Goal: Transaction & Acquisition: Purchase product/service

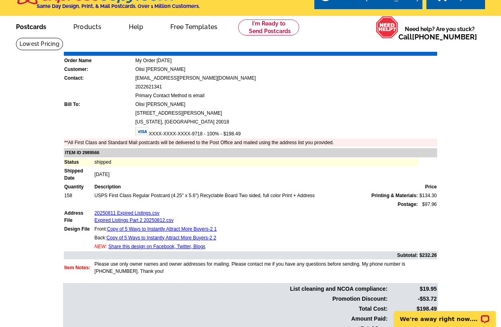
scroll to position [15, 0]
click at [35, 26] on link "Postcards" at bounding box center [31, 26] width 56 height 19
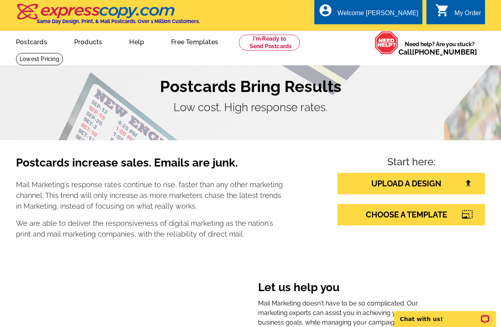
scroll to position [2, 0]
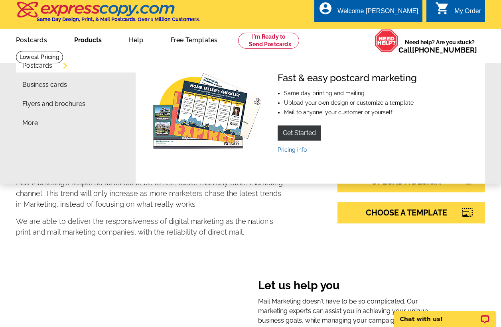
click at [94, 39] on link "Products" at bounding box center [87, 39] width 53 height 19
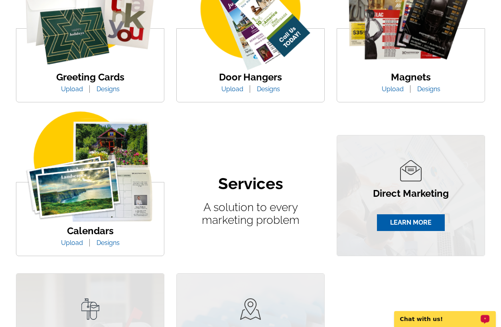
scroll to position [306, 0]
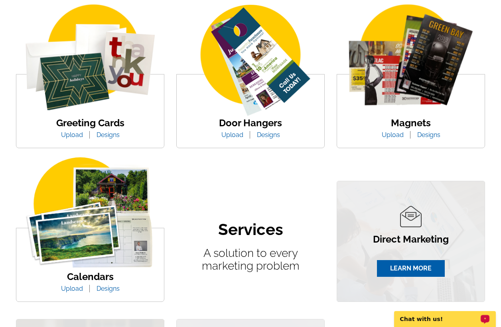
click at [427, 136] on link "Designs" at bounding box center [428, 135] width 35 height 8
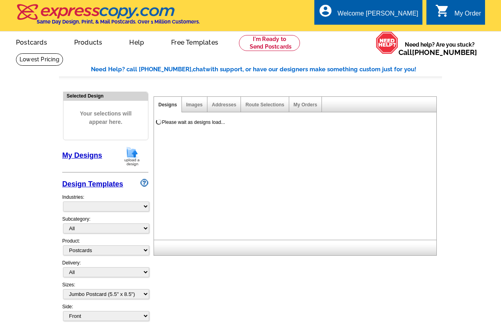
select select "1"
select select "2"
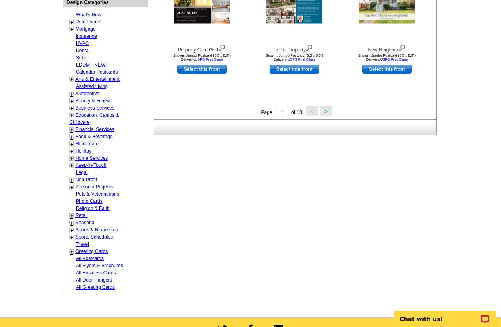
scroll to position [329, 0]
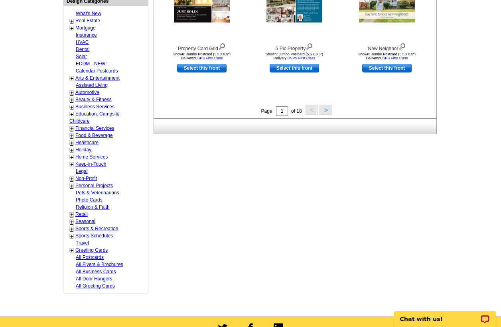
click at [73, 226] on link "+" at bounding box center [71, 229] width 3 height 6
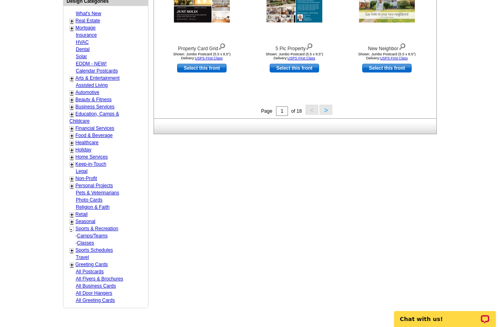
click at [72, 248] on link "+" at bounding box center [71, 251] width 3 height 6
click at [88, 259] on link "Football" at bounding box center [86, 258] width 18 height 6
select select "824"
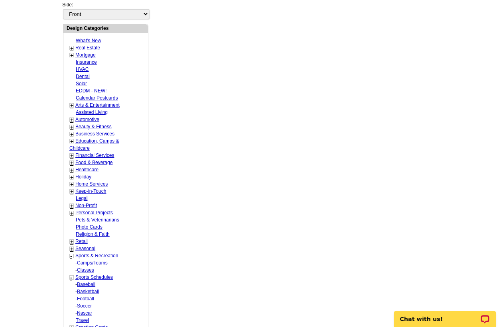
select select "826"
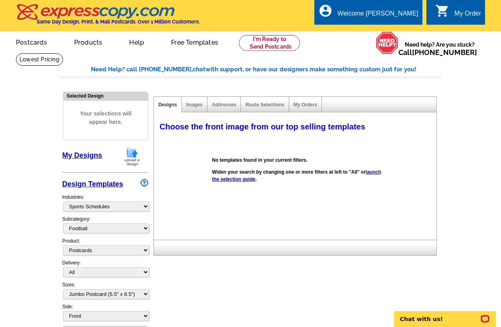
scroll to position [2, 0]
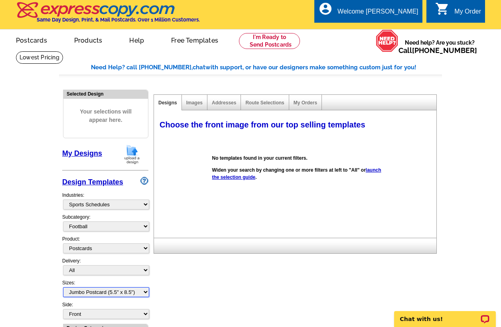
select select "9"
click at [83, 154] on link "My Designs" at bounding box center [82, 153] width 40 height 8
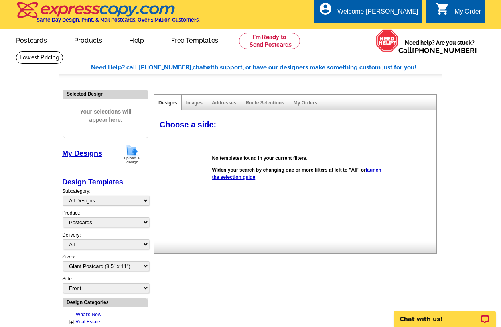
click at [131, 152] on img at bounding box center [132, 154] width 21 height 20
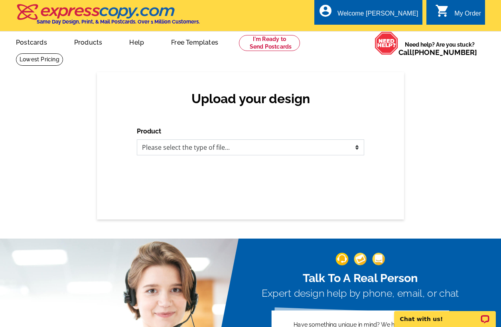
select select "2"
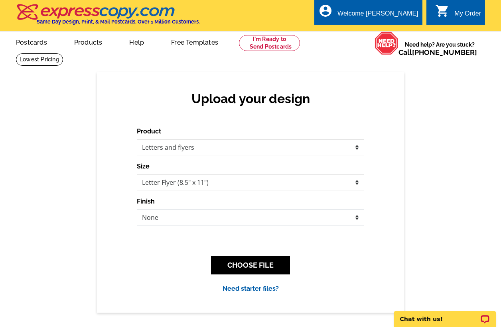
select select "2"
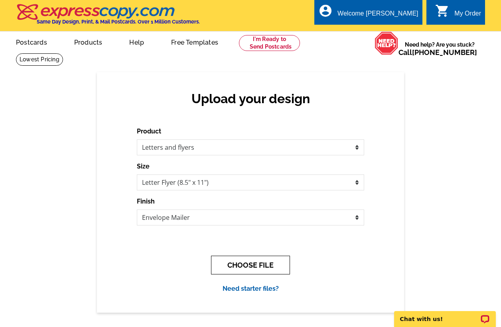
click at [264, 263] on button "CHOOSE FILE" at bounding box center [250, 265] width 79 height 19
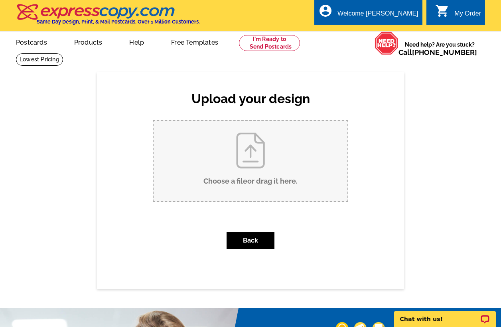
click at [248, 157] on input "Choose a file or drag it here ." at bounding box center [250, 161] width 194 height 81
click at [254, 157] on input "Choose a file or drag it here ." at bounding box center [250, 161] width 194 height 81
type input "C:\fakepath\Copy of Home Sale Scorecard.pdf"
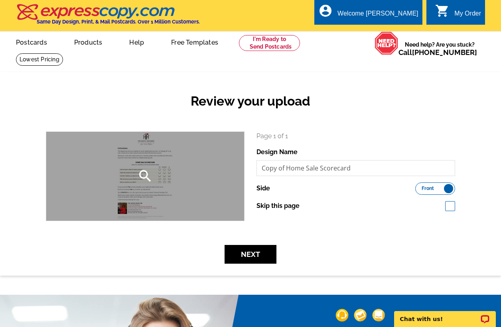
click at [165, 196] on div "search" at bounding box center [145, 176] width 198 height 89
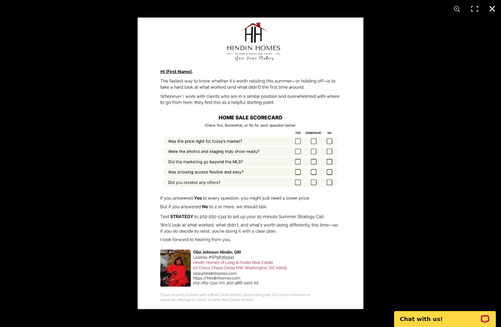
click at [491, 8] on button at bounding box center [492, 9] width 18 height 18
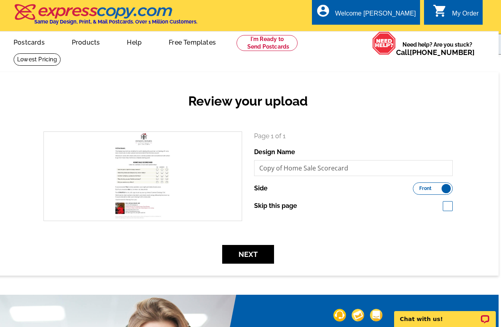
scroll to position [0, 4]
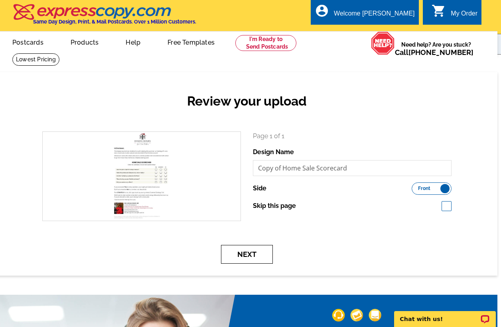
click at [250, 257] on button "Next" at bounding box center [247, 254] width 52 height 19
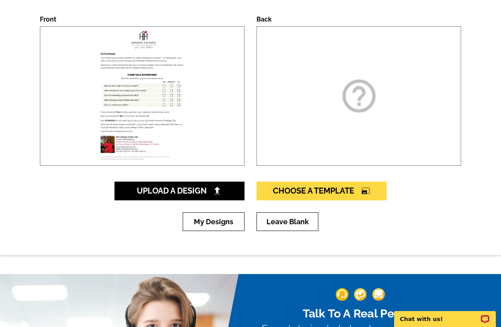
scroll to position [128, 0]
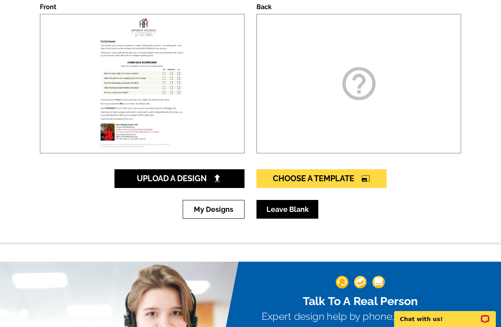
click at [278, 212] on link "Leave Blank" at bounding box center [287, 209] width 62 height 19
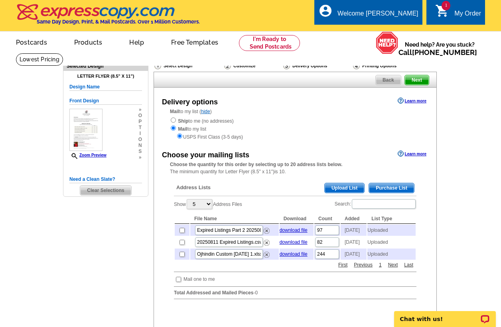
click at [182, 230] on input "checkbox" at bounding box center [181, 230] width 5 height 5
checkbox input "true"
click at [181, 244] on input "checkbox" at bounding box center [181, 242] width 5 height 5
checkbox input "true"
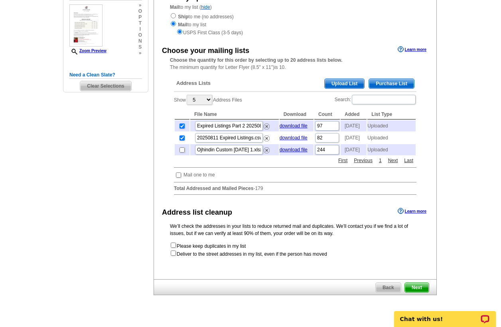
scroll to position [100, 0]
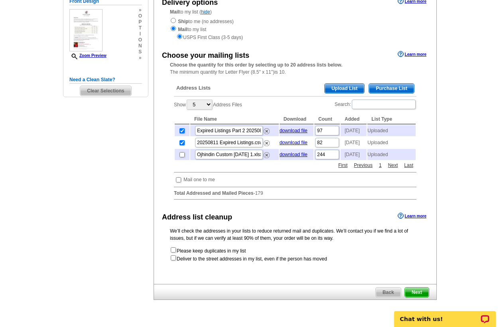
click at [179, 184] on td at bounding box center [179, 180] width 8 height 8
click at [176, 183] on input "checkbox" at bounding box center [178, 179] width 5 height 5
checkbox input "true"
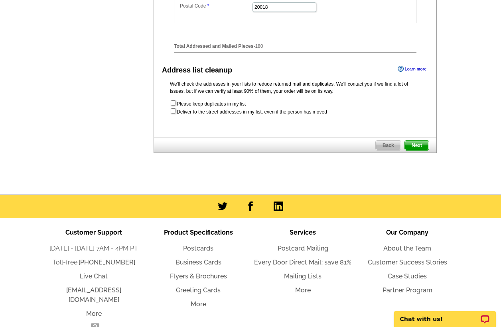
scroll to position [403, 0]
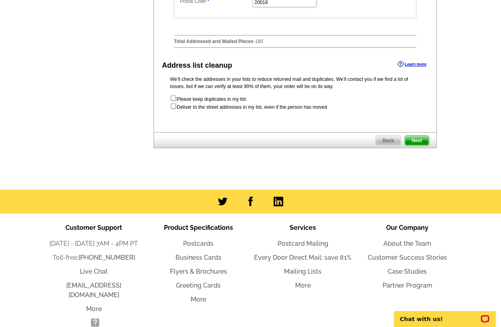
click at [414, 143] on span "Next" at bounding box center [417, 141] width 24 height 10
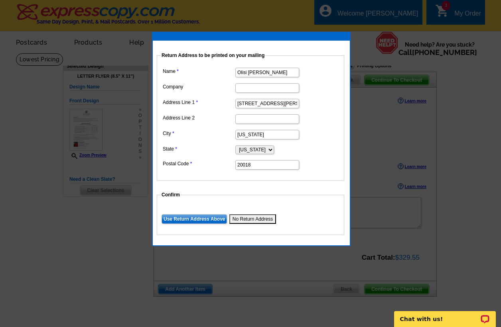
click at [243, 101] on input "[STREET_ADDRESS][PERSON_NAME]" at bounding box center [267, 104] width 64 height 10
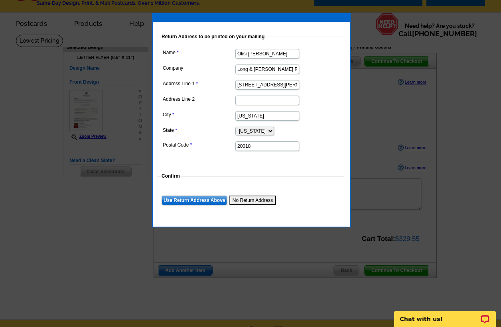
type input "Long & Foster Real Estate"
drag, startPoint x: 289, startPoint y: 85, endPoint x: 287, endPoint y: 91, distance: 7.0
click at [289, 86] on input "20 Chevy Chase Circleq" at bounding box center [267, 85] width 64 height 10
type input "20 Chevy Chase Circle"
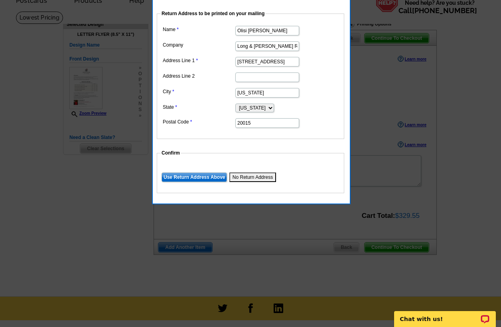
scroll to position [42, 0]
type input "20015"
click at [206, 175] on input "Use Return Address Above" at bounding box center [193, 178] width 65 height 10
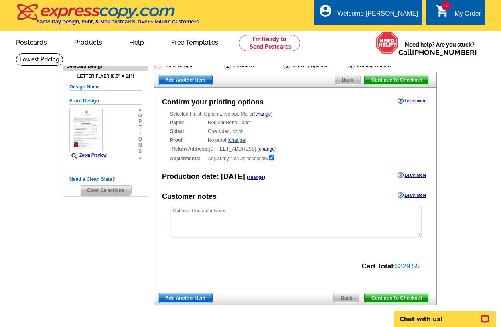
scroll to position [0, 0]
click at [90, 136] on img at bounding box center [85, 130] width 33 height 42
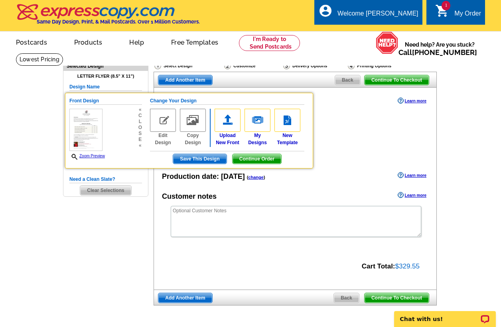
click at [227, 122] on img at bounding box center [227, 120] width 26 height 23
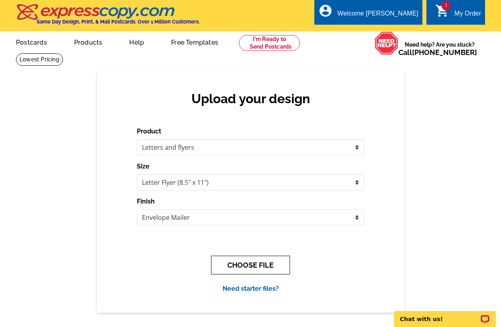
click at [250, 266] on button "CHOOSE FILE" at bounding box center [250, 265] width 79 height 19
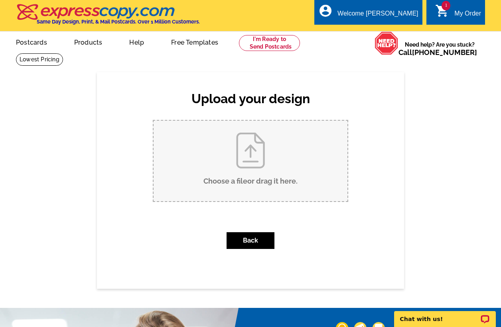
click at [246, 155] on input "Choose a file or drag it here ." at bounding box center [250, 161] width 194 height 81
type input "C:\fakepath\Home Sale Scorecard.pdf"
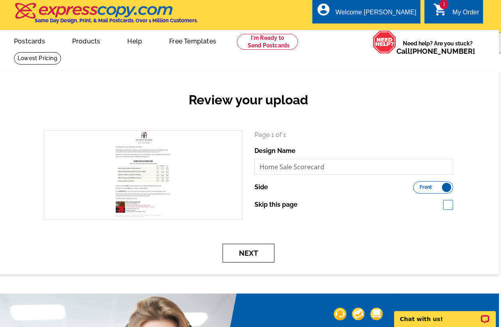
scroll to position [2, 2]
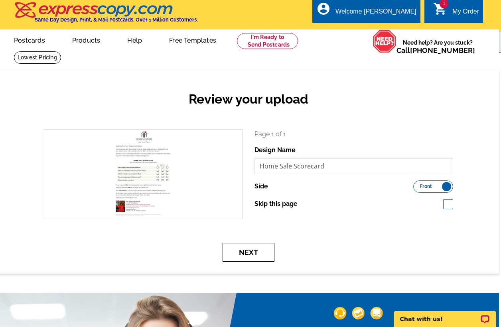
click at [257, 252] on button "Next" at bounding box center [248, 252] width 52 height 19
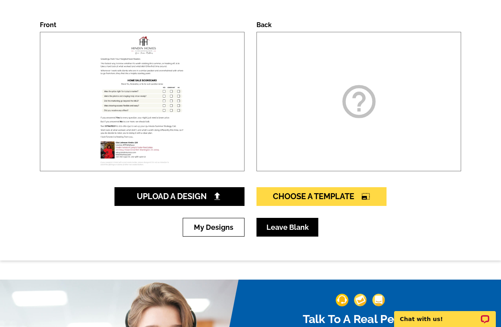
scroll to position [111, 0]
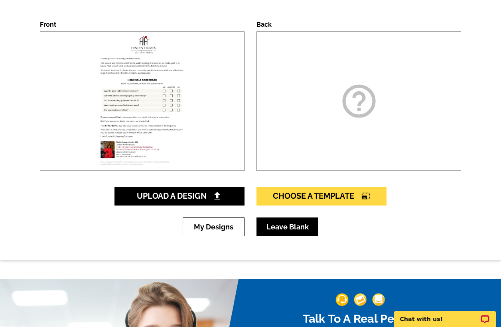
click at [285, 229] on link "Leave Blank" at bounding box center [287, 227] width 62 height 19
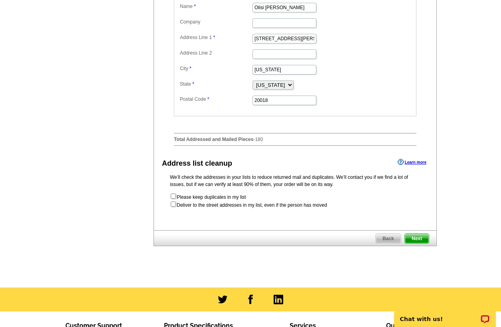
scroll to position [305, 0]
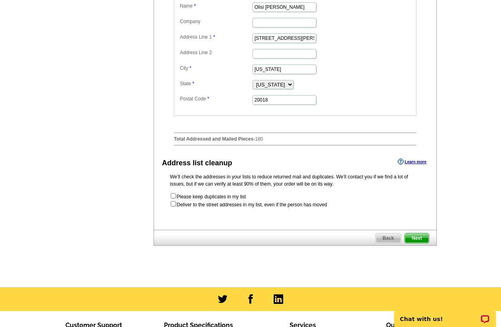
click at [411, 241] on span "Next" at bounding box center [417, 239] width 24 height 10
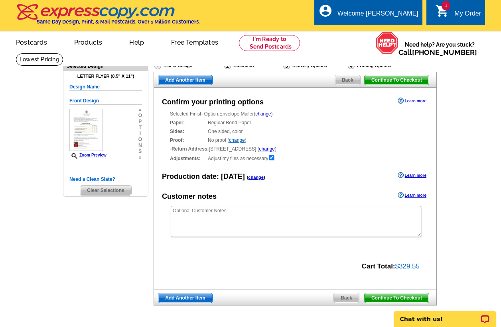
click at [271, 147] on link "change" at bounding box center [267, 149] width 16 height 6
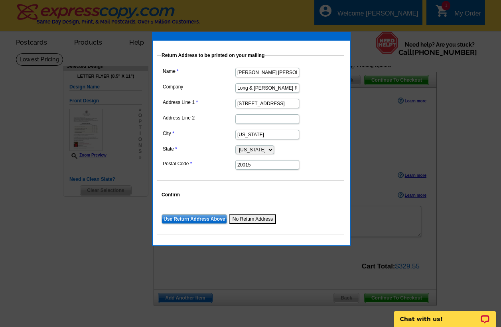
type input "Olisi Johnson Hindin"
click at [208, 218] on input "Use Return Address Above" at bounding box center [193, 219] width 65 height 10
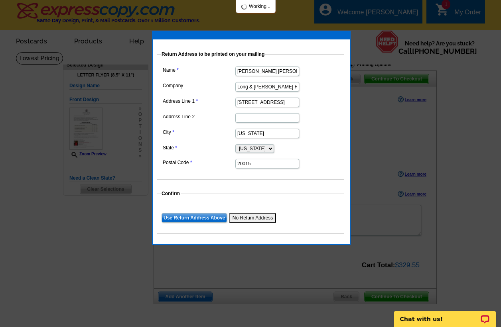
scroll to position [2, 0]
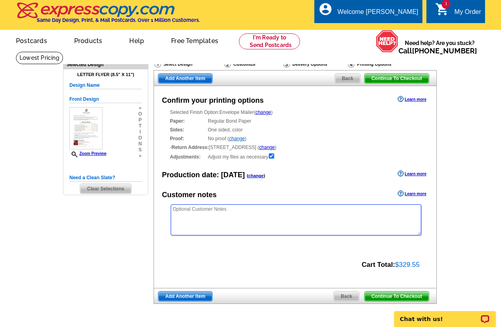
click at [210, 212] on textarea at bounding box center [296, 219] width 250 height 31
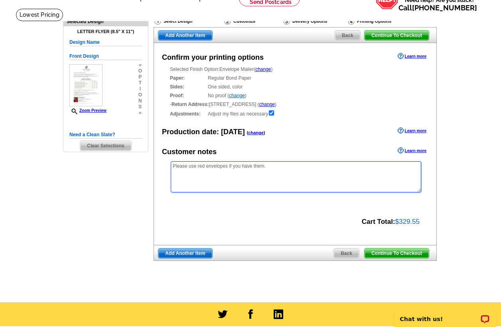
scroll to position [45, 0]
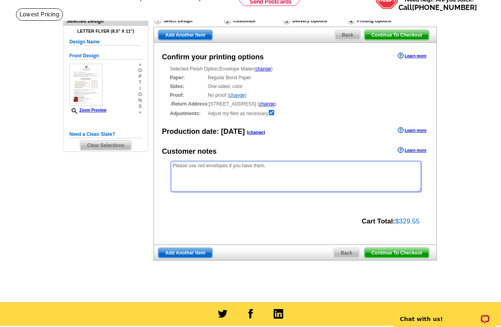
type textarea "Please use red envelopes if you have them."
click at [387, 251] on span "Continue To Checkout" at bounding box center [396, 253] width 64 height 10
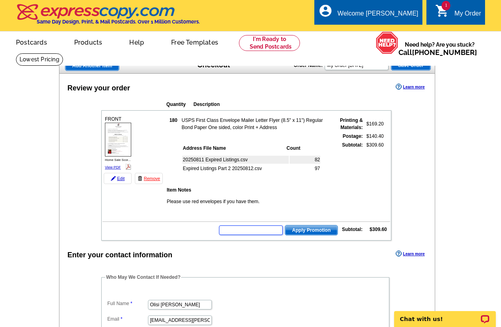
click at [238, 231] on input "text" at bounding box center [251, 231] width 64 height 10
type input "PE40"
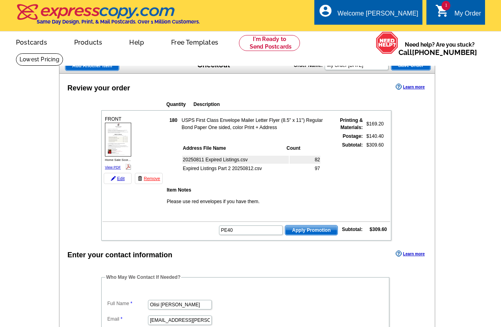
click at [313, 228] on span "Apply Promotion" at bounding box center [311, 231] width 52 height 10
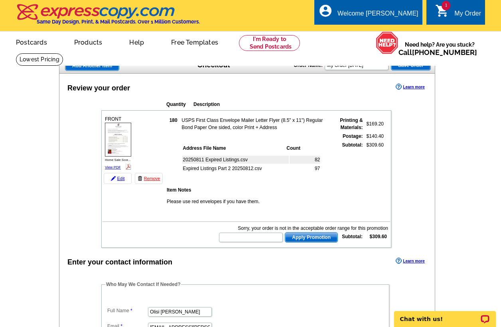
scroll to position [12, 0]
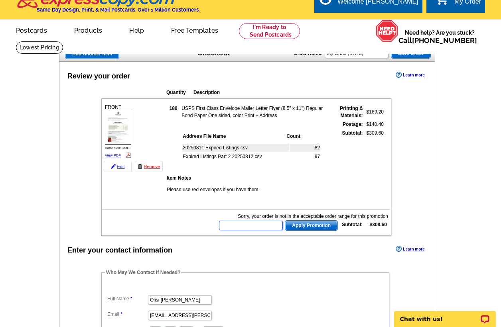
click at [265, 227] on input "text" at bounding box center [251, 226] width 64 height 10
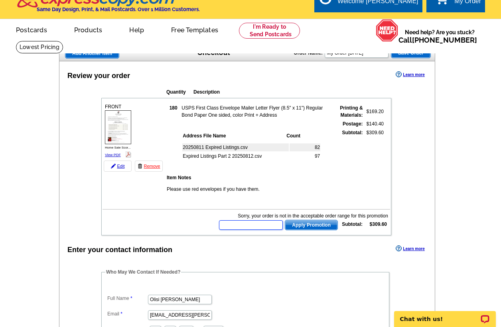
scroll to position [12, 0]
type input "HURRY40"
click at [325, 224] on span "Apply Promotion" at bounding box center [311, 225] width 52 height 10
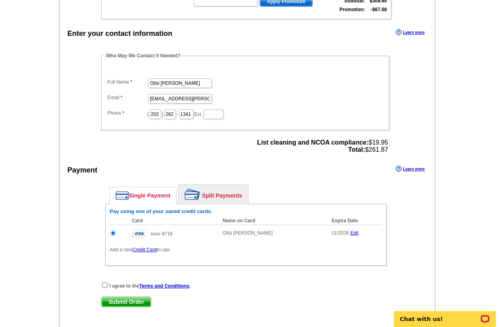
scroll to position [249, 0]
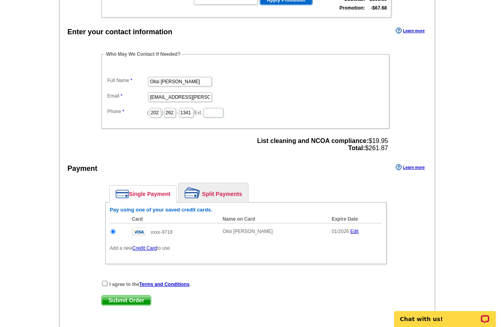
click at [105, 283] on input "checkbox" at bounding box center [104, 283] width 5 height 5
checkbox input "true"
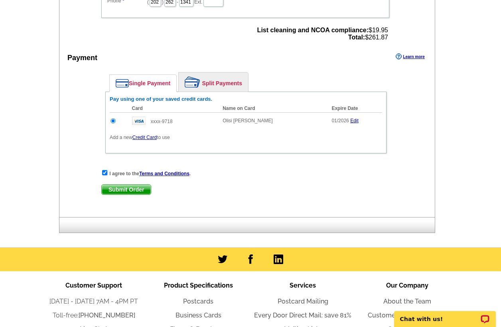
scroll to position [359, 0]
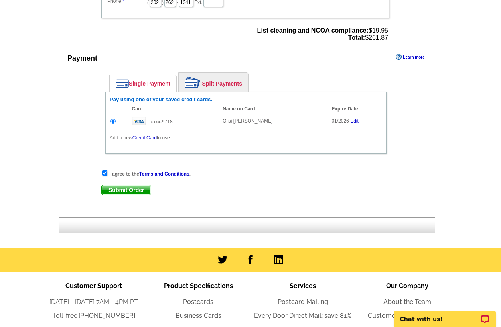
click at [130, 188] on span "Submit Order" at bounding box center [126, 190] width 49 height 10
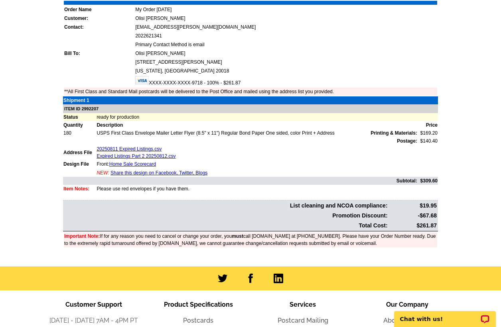
scroll to position [185, 0]
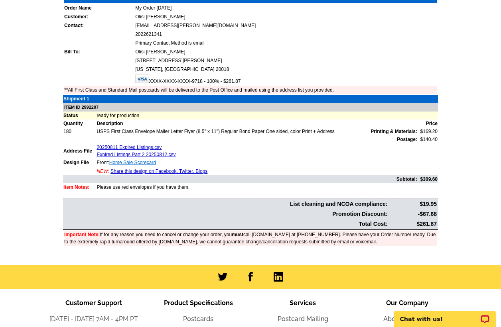
click at [143, 163] on link "Home Sale Scorecard" at bounding box center [132, 163] width 47 height 6
